Goal: Obtain resource: Download file/media

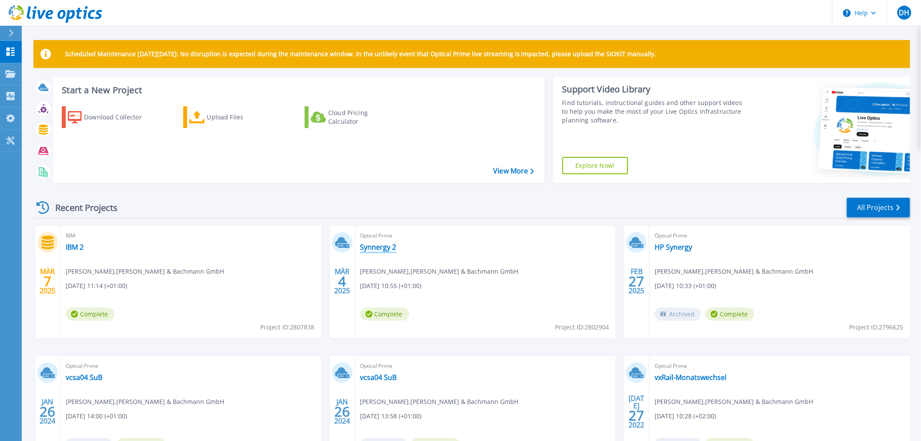
click at [385, 246] on link "Synnergy 2" at bounding box center [379, 247] width 36 height 9
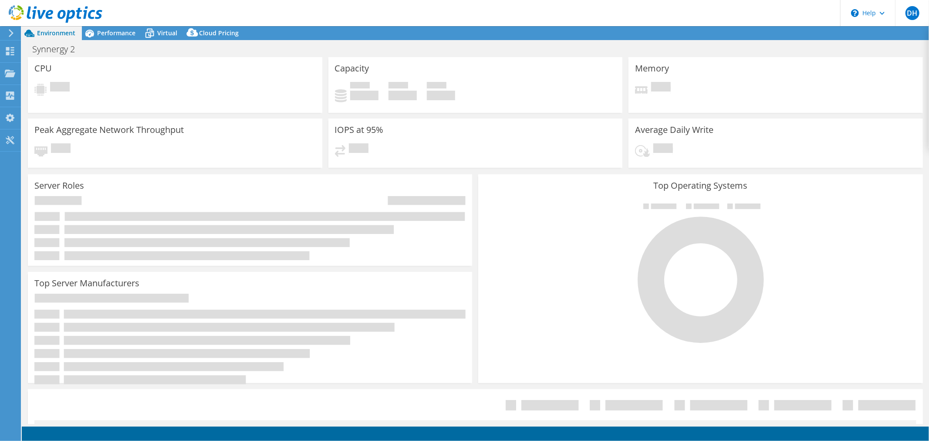
select select "EUFrankfurt"
select select "USD"
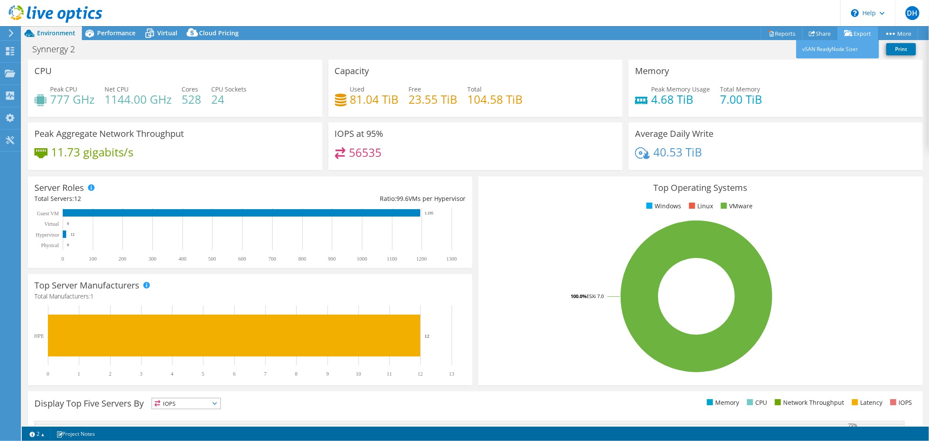
click at [850, 31] on icon at bounding box center [848, 33] width 9 height 7
click at [777, 34] on link "Reports" at bounding box center [782, 33] width 42 height 13
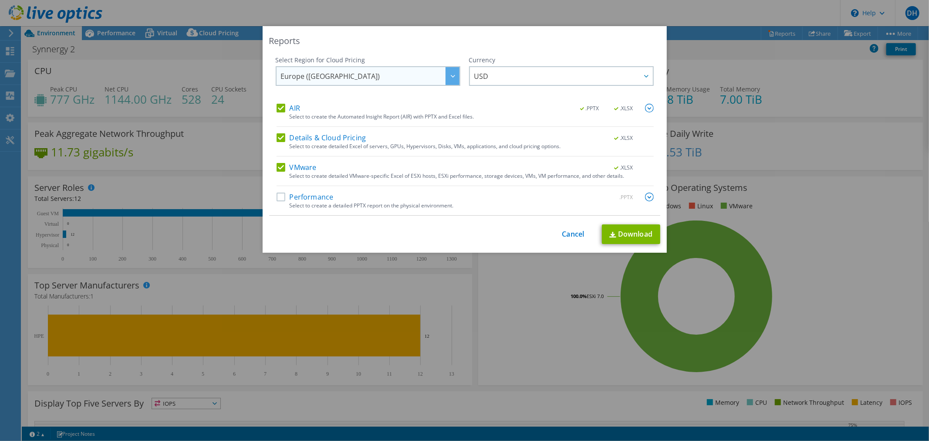
click at [445, 71] on div at bounding box center [452, 76] width 14 height 18
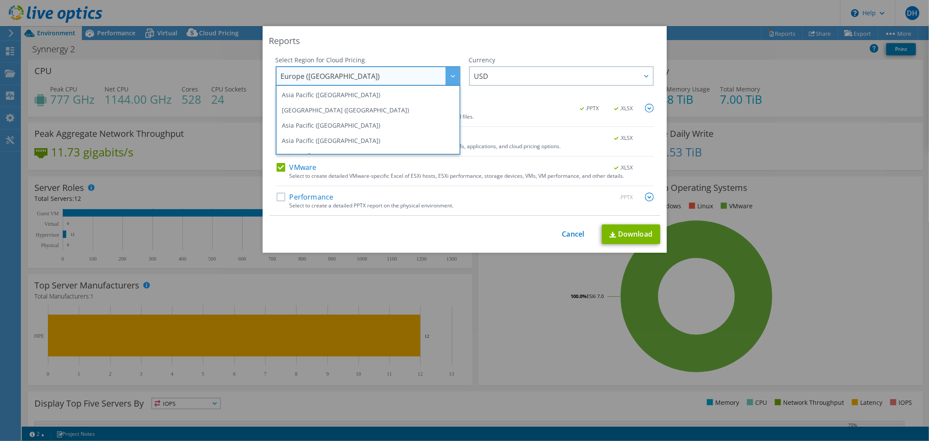
click at [445, 71] on div at bounding box center [452, 76] width 14 height 18
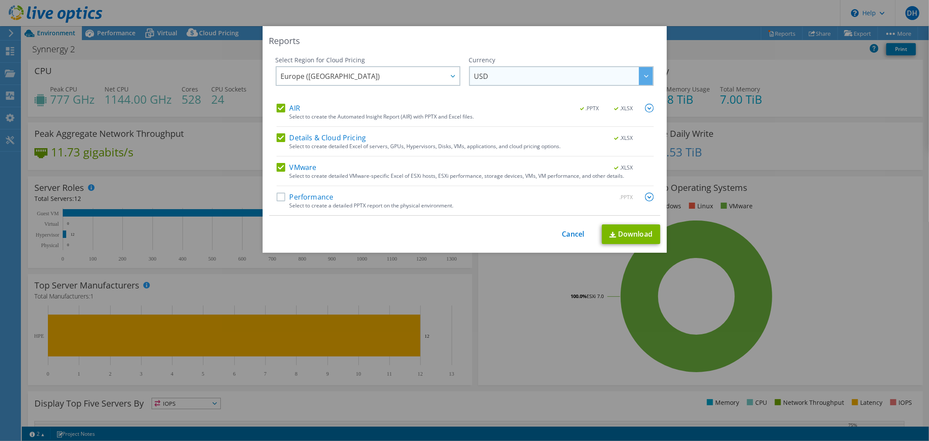
click at [644, 75] on icon at bounding box center [646, 76] width 4 height 3
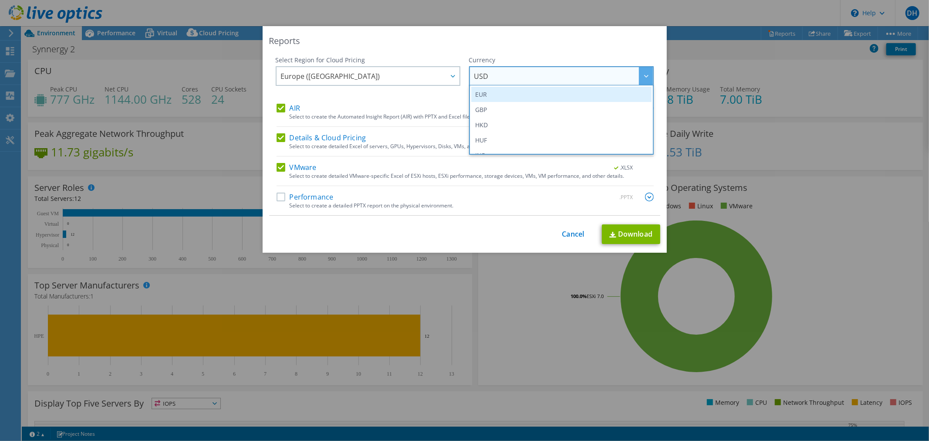
click at [515, 92] on li "EUR" at bounding box center [561, 94] width 180 height 15
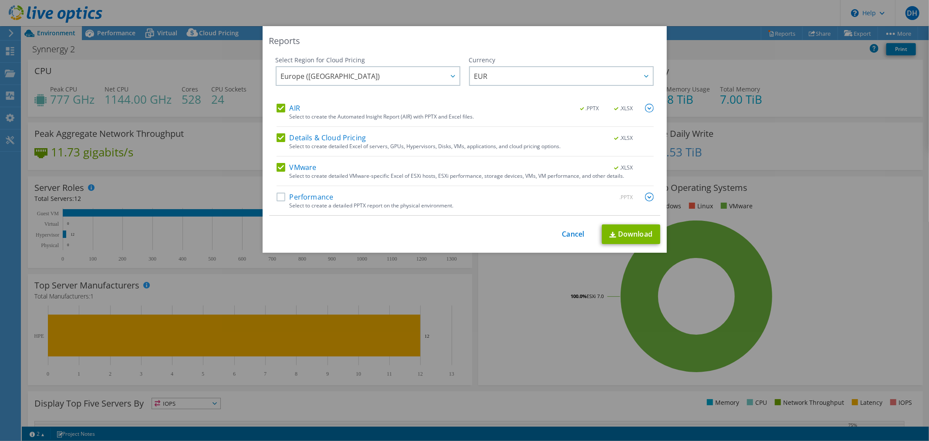
click at [297, 196] on label "Performance" at bounding box center [305, 196] width 57 height 9
click at [0, 0] on input "Performance" at bounding box center [0, 0] width 0 height 0
click at [623, 232] on link "Download" at bounding box center [631, 234] width 58 height 20
click at [574, 238] on link "Cancel" at bounding box center [573, 234] width 22 height 8
